Goal: Information Seeking & Learning: Learn about a topic

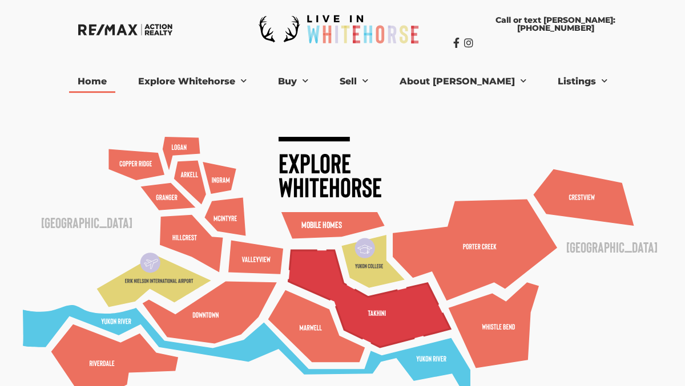
click at [362, 307] on polygon at bounding box center [369, 298] width 161 height 97
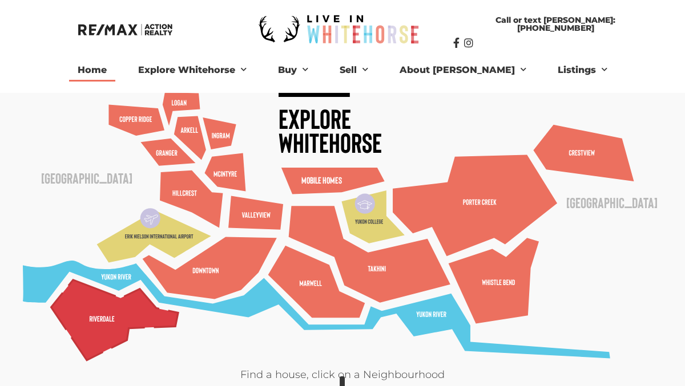
scroll to position [46, 0]
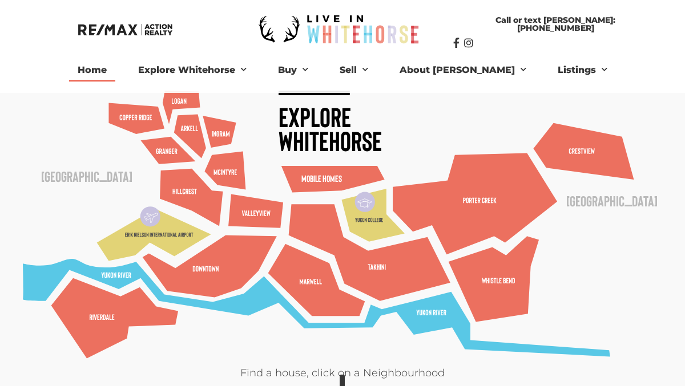
click at [112, 316] on icon at bounding box center [113, 316] width 2 height 5
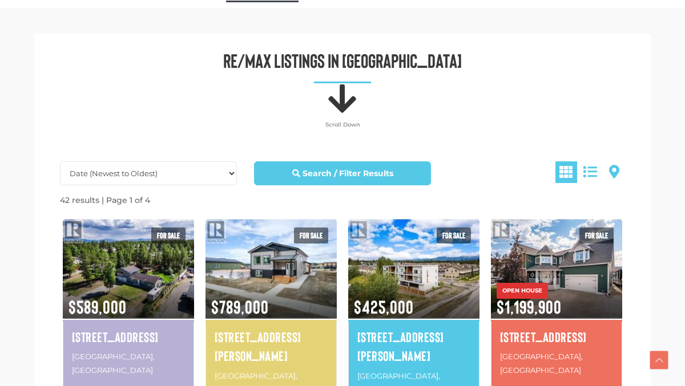
scroll to position [394, 0]
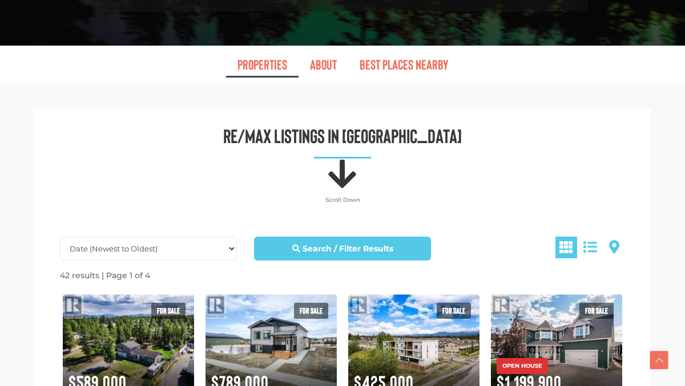
scroll to position [518, 0]
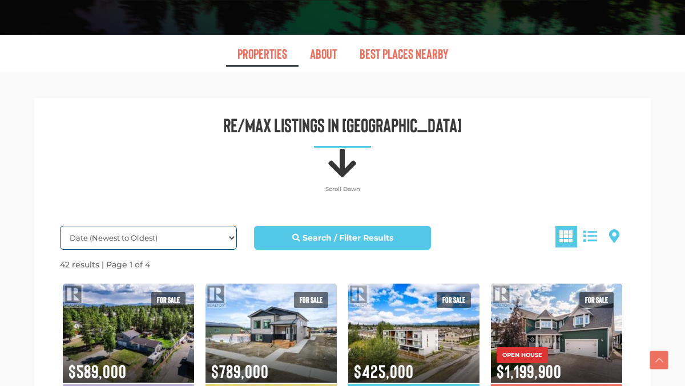
click at [232, 226] on select "Date (Newest to Oldest) Date (Oldest to Newest) Price (Highest to Lowest) Price…" at bounding box center [148, 238] width 177 height 24
click at [60, 226] on select "Date (Newest to Oldest) Date (Oldest to Newest) Price (Highest to Lowest) Price…" at bounding box center [148, 238] width 177 height 24
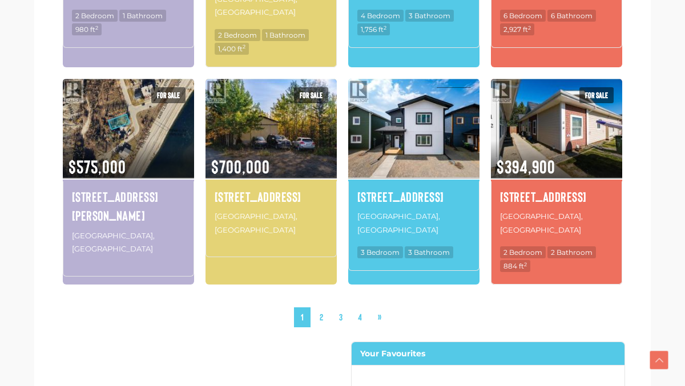
scroll to position [1198, 0]
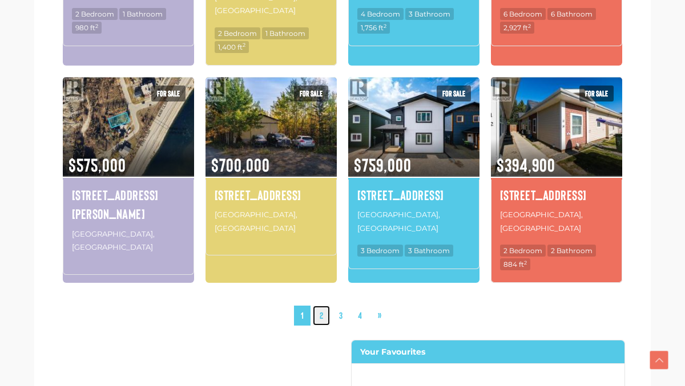
click at [322, 306] on link "2" at bounding box center [321, 316] width 17 height 20
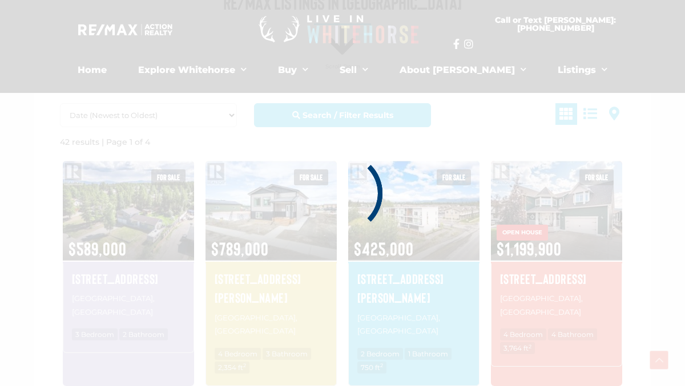
scroll to position [637, 0]
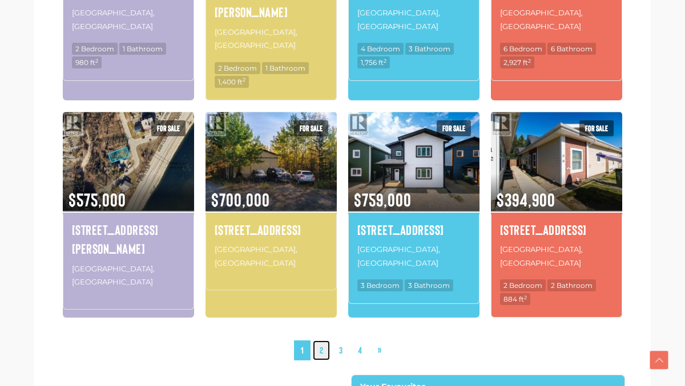
click at [326, 341] on link "2" at bounding box center [321, 351] width 17 height 20
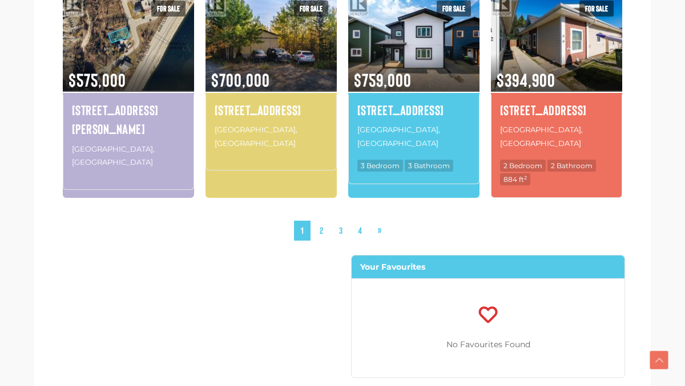
scroll to position [1287, 0]
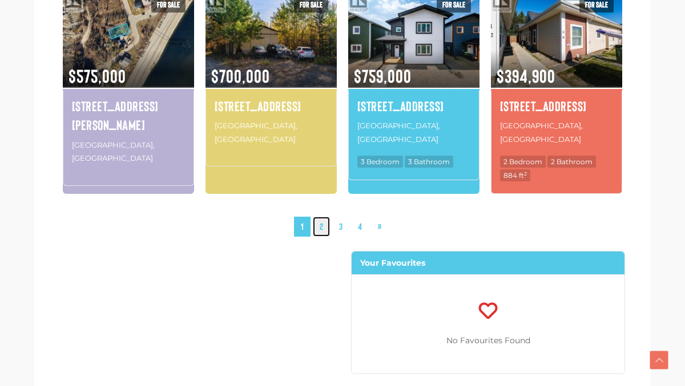
click at [323, 217] on link "2" at bounding box center [321, 227] width 17 height 20
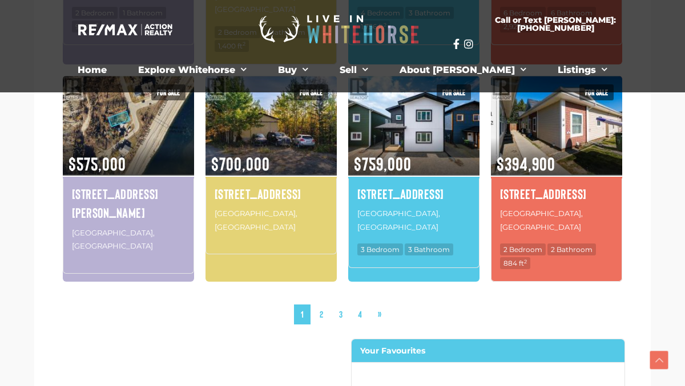
scroll to position [1198, 0]
